Goal: Transaction & Acquisition: Purchase product/service

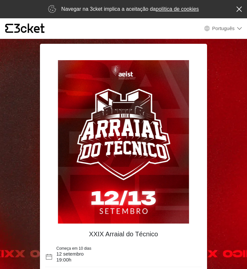
select select "pt_PT"
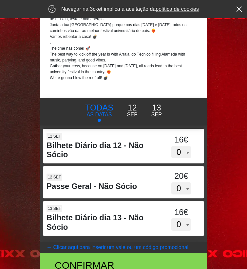
scroll to position [326, 0]
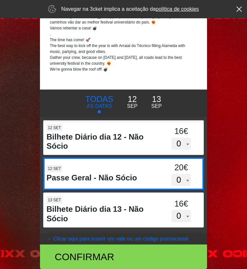
click at [161, 176] on div "0 1 2 3 4 5 6 7 8 9 10 11 12 13 14 15" at bounding box center [181, 180] width 48 height 12
click at [151, 168] on input "OXhyc1gzNVQ3VGlmTzZPaVhtWDNzUT09" at bounding box center [97, 163] width 108 height 10
select select "1"
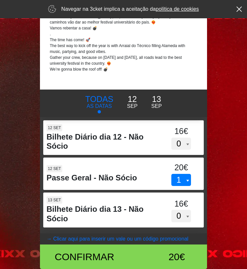
click at [130, 105] on p "Sep" at bounding box center [132, 106] width 10 height 8
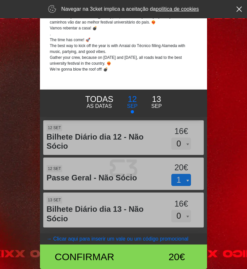
scroll to position [291, 0]
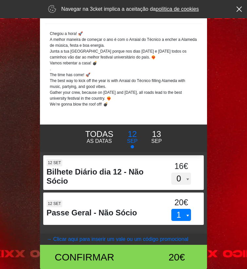
click at [155, 138] on p "Sep" at bounding box center [156, 141] width 10 height 8
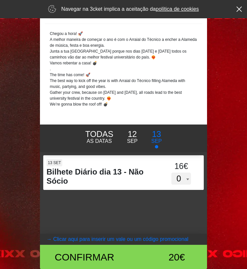
click at [105, 135] on p "TODAS" at bounding box center [99, 134] width 28 height 12
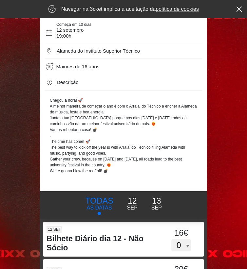
scroll to position [326, 0]
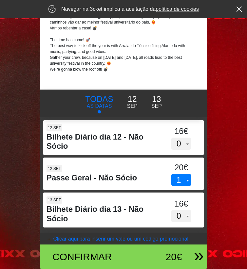
click at [108, 251] on div "Confirmar" at bounding box center [96, 257] width 98 height 15
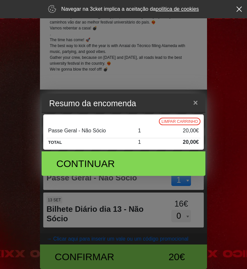
click at [89, 132] on div "Passe Geral - Não Sócio" at bounding box center [91, 131] width 90 height 8
click at [200, 102] on button "×" at bounding box center [194, 102] width 15 height 21
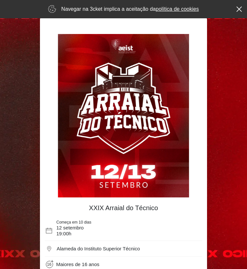
scroll to position [0, 0]
